Goal: Task Accomplishment & Management: Manage account settings

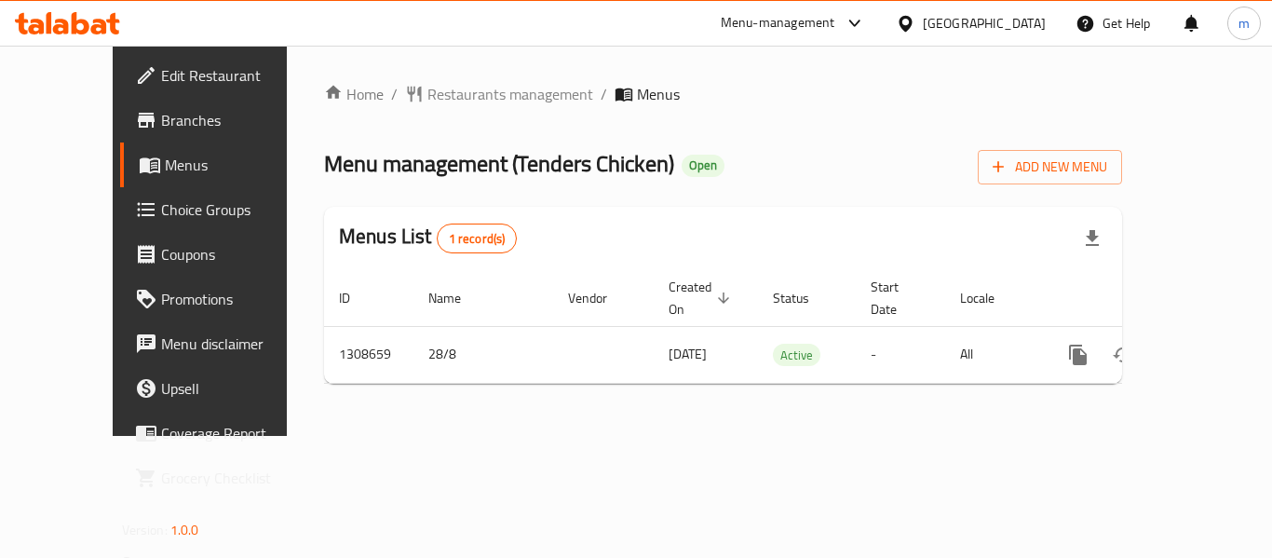
click at [161, 214] on span "Choice Groups" at bounding box center [235, 209] width 149 height 22
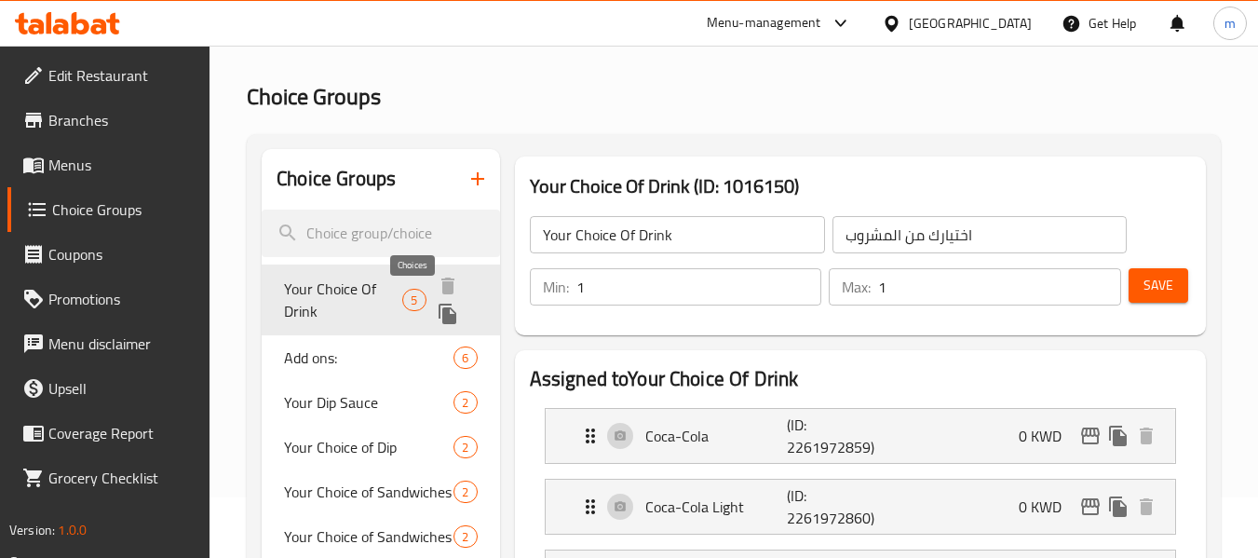
scroll to position [93, 0]
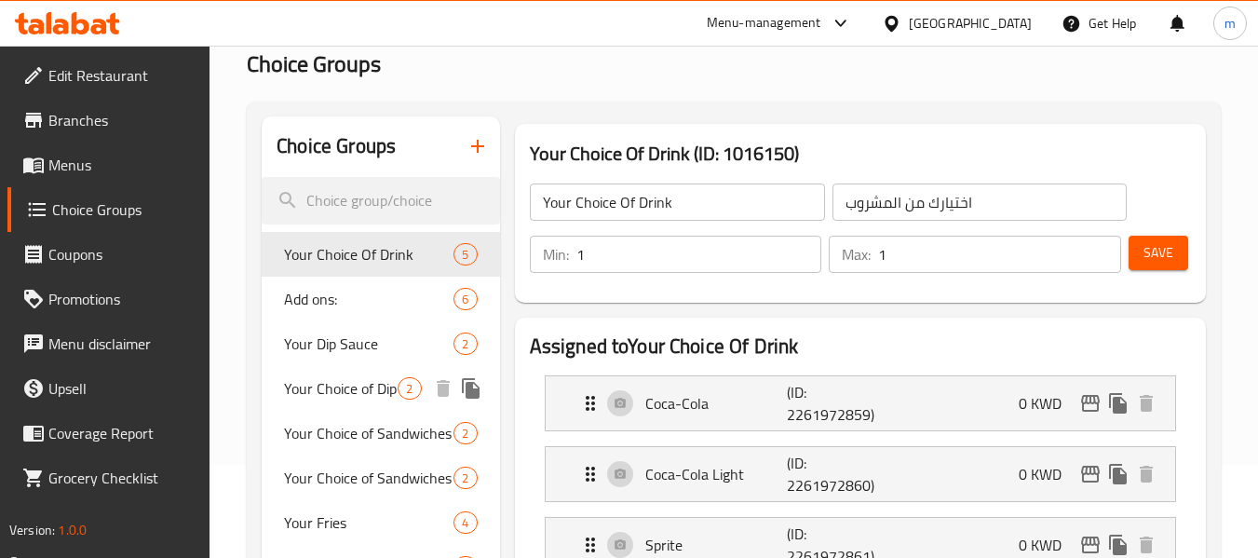
click at [305, 389] on span "Your Choice of Dip" at bounding box center [341, 388] width 114 height 22
type input "Your Choice of Dip"
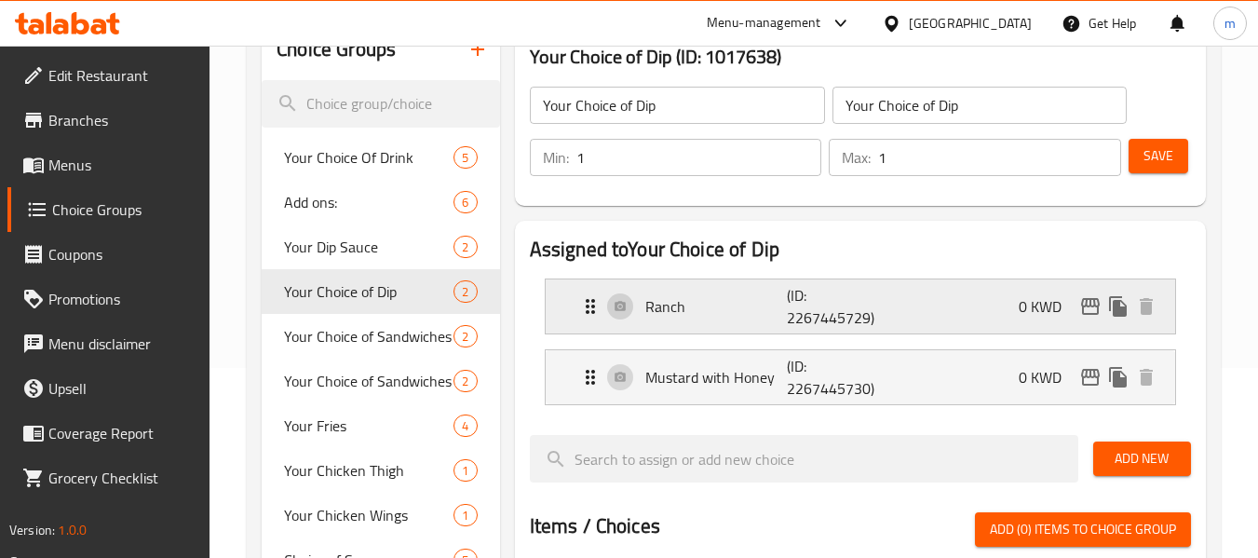
scroll to position [279, 0]
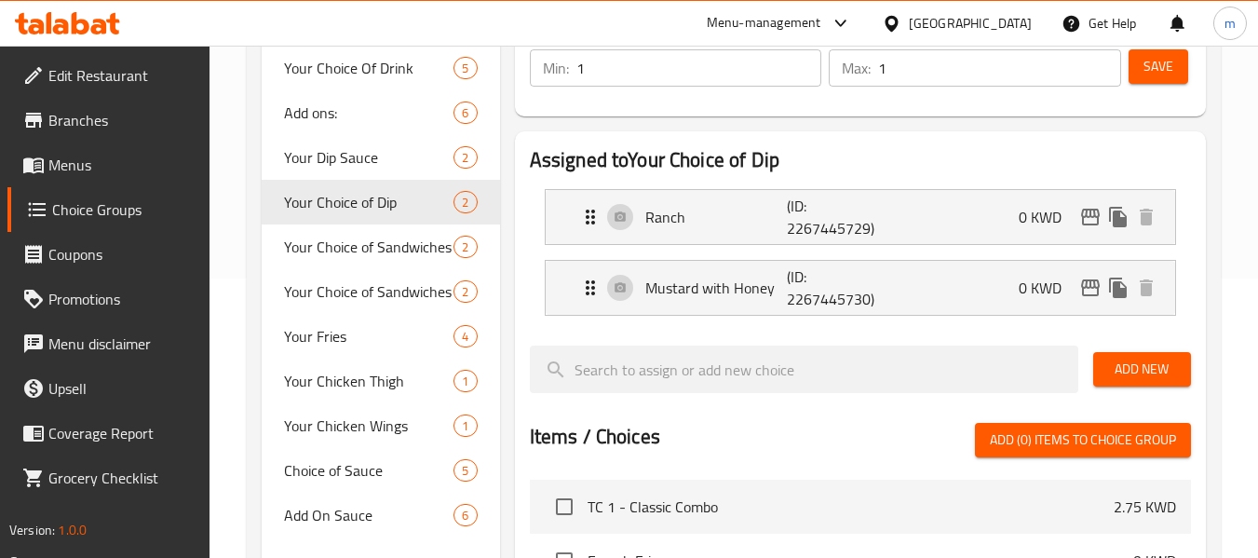
click at [97, 18] on icon at bounding box center [67, 23] width 105 height 22
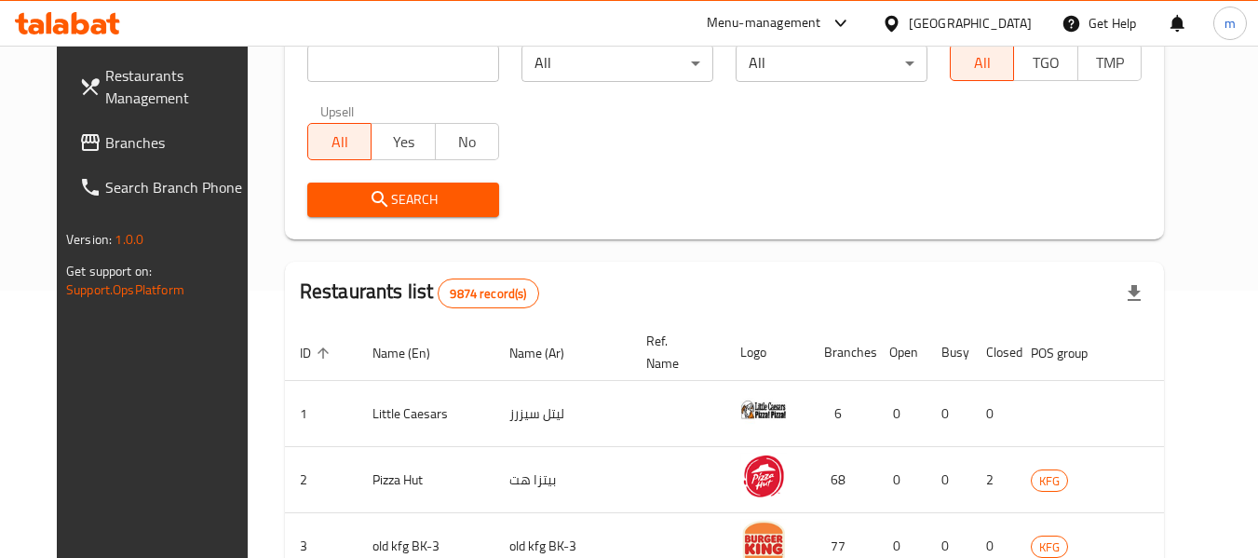
scroll to position [92, 0]
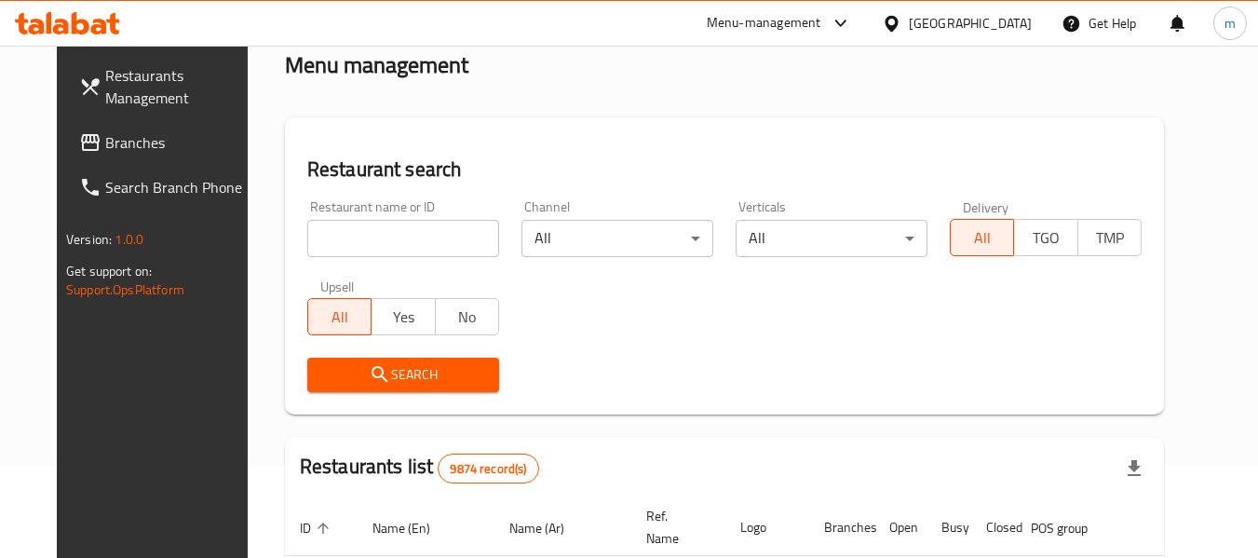
click at [105, 139] on span "Branches" at bounding box center [178, 142] width 147 height 22
